Goal: Task Accomplishment & Management: Manage account settings

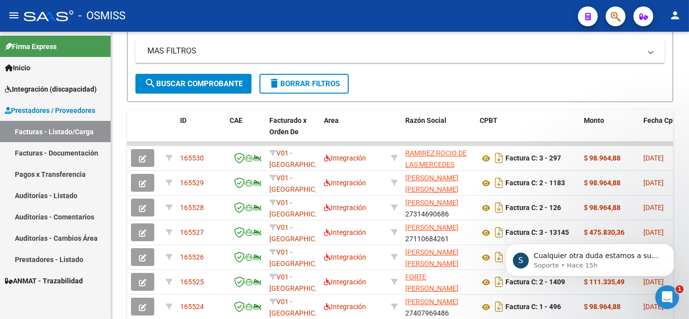
scroll to position [1, 0]
click at [622, 258] on p "Cualquier otra duda estamos a su disposición." at bounding box center [597, 256] width 128 height 10
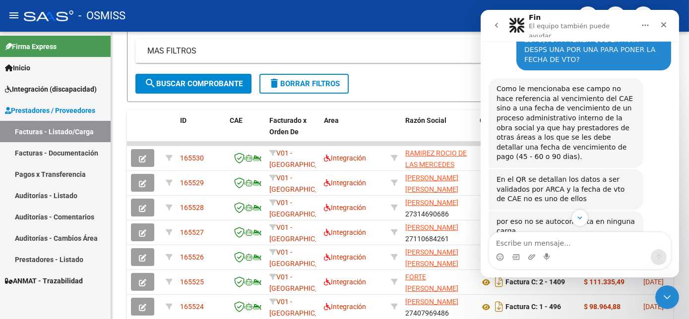
scroll to position [946, 0]
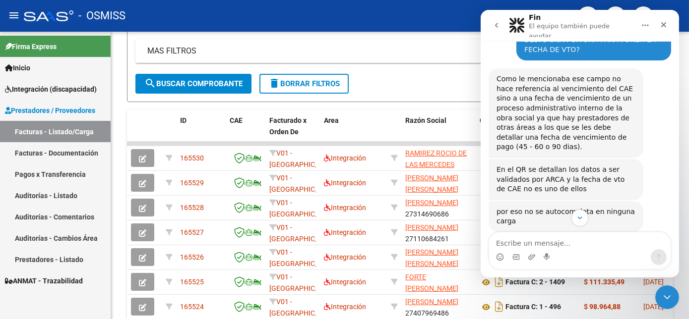
click at [657, 132] on div "Como le mencionaba ese campo no hace referencia al vencimiento del CAE sino a u…" at bounding box center [579, 113] width 182 height 91
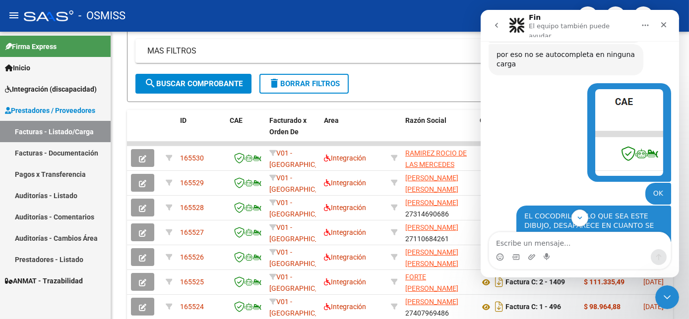
scroll to position [1113, 0]
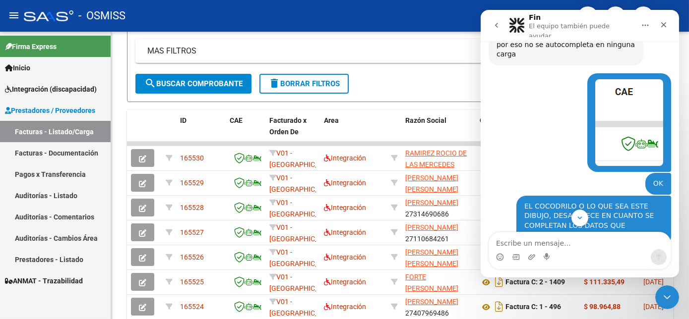
drag, startPoint x: 675, startPoint y: 93, endPoint x: 1168, endPoint y: 195, distance: 503.8
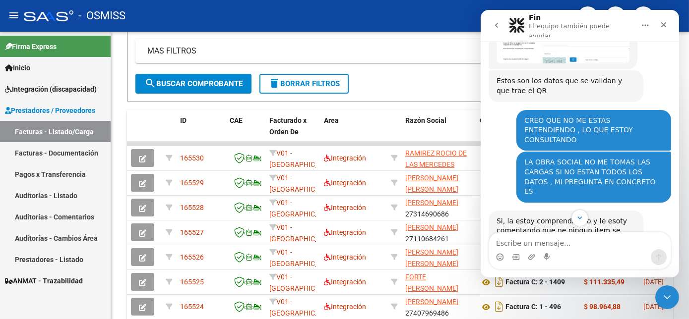
scroll to position [1408, 0]
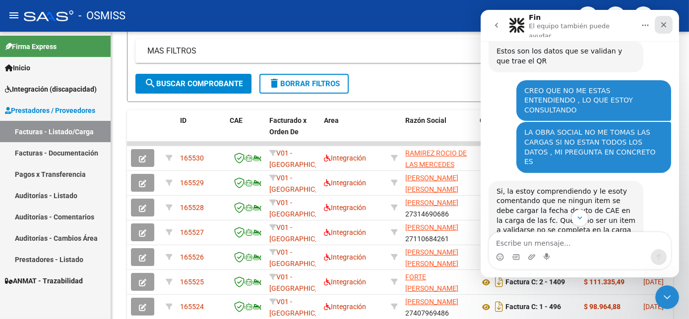
click at [662, 24] on icon "Cerrar" at bounding box center [662, 24] width 5 height 5
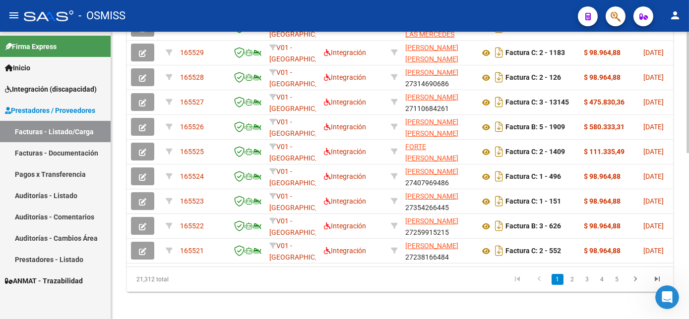
scroll to position [359, 0]
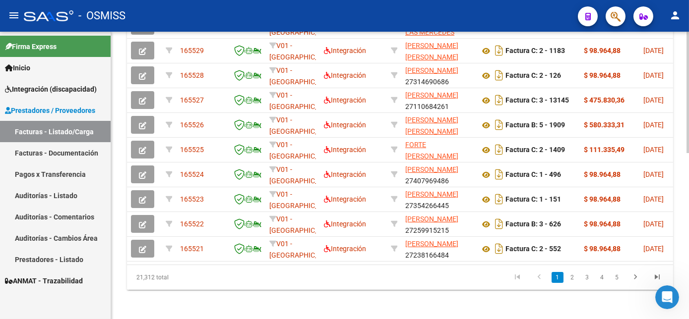
click at [688, 219] on div at bounding box center [687, 257] width 2 height 121
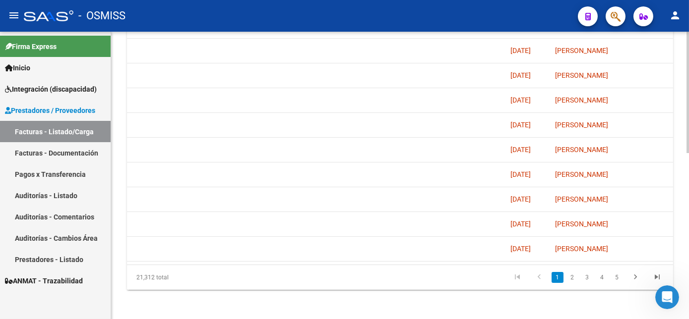
scroll to position [0, 1729]
click at [574, 283] on link "2" at bounding box center [572, 277] width 12 height 11
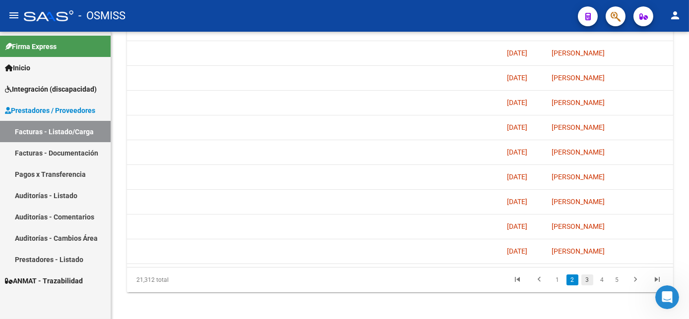
click at [587, 293] on div "21,312 total 1 2 3 4 5" at bounding box center [400, 280] width 546 height 25
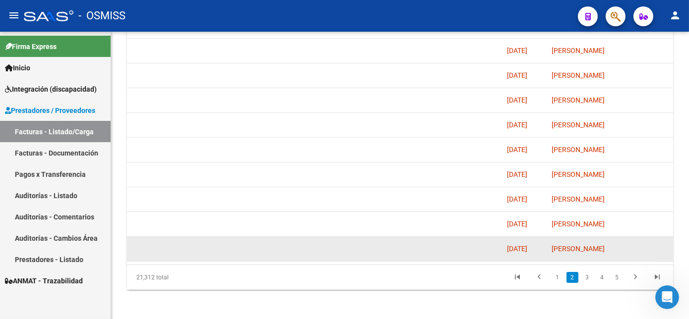
click at [365, 255] on div at bounding box center [351, 248] width 66 height 11
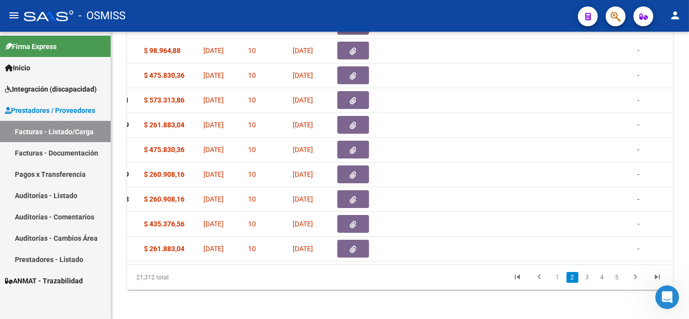
scroll to position [0, 0]
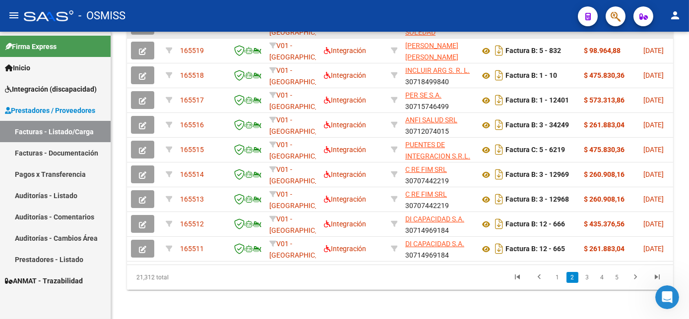
click at [142, 30] on icon "button" at bounding box center [142, 26] width 7 height 7
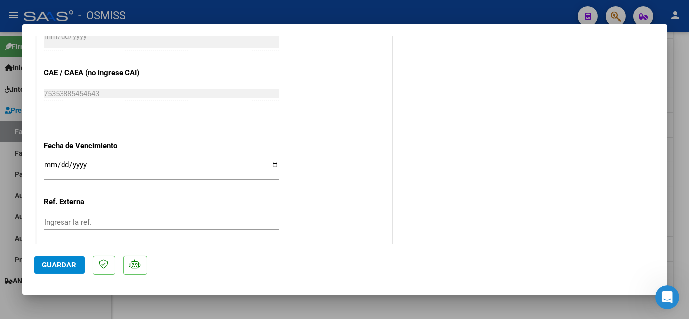
scroll to position [591, 0]
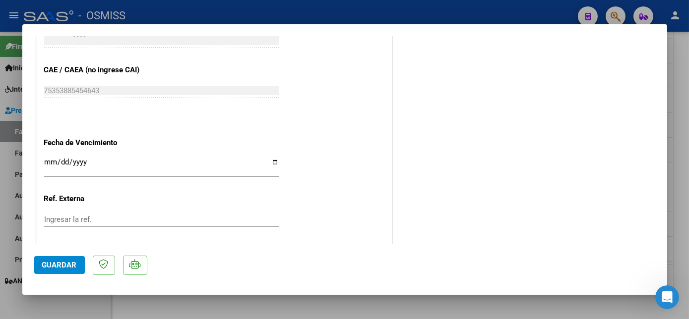
click at [92, 300] on div at bounding box center [344, 159] width 689 height 319
type input "$ 0,00"
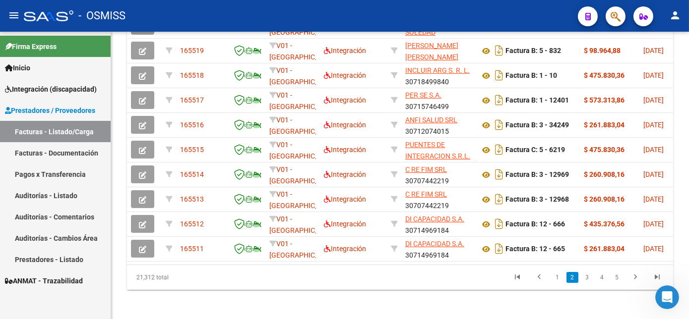
scroll to position [385, 0]
